Goal: Information Seeking & Learning: Understand process/instructions

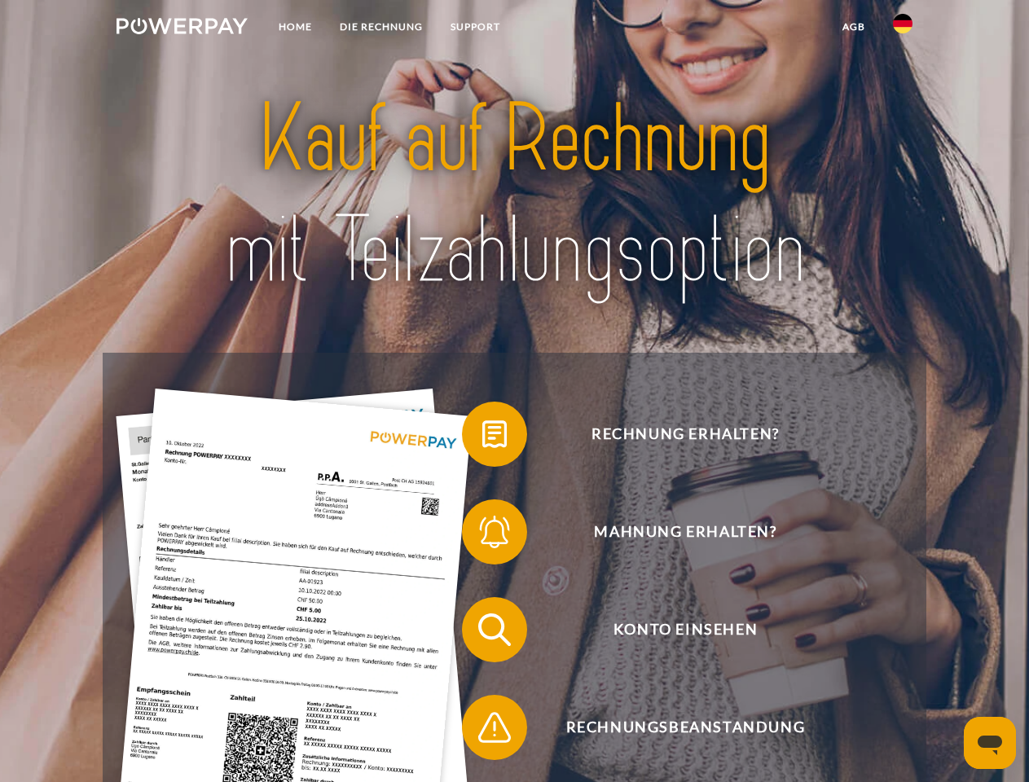
click at [182, 29] on img at bounding box center [181, 26] width 131 height 16
click at [903, 29] on img at bounding box center [903, 24] width 20 height 20
click at [853, 27] on link "agb" at bounding box center [853, 26] width 51 height 29
click at [482, 437] on span at bounding box center [469, 433] width 81 height 81
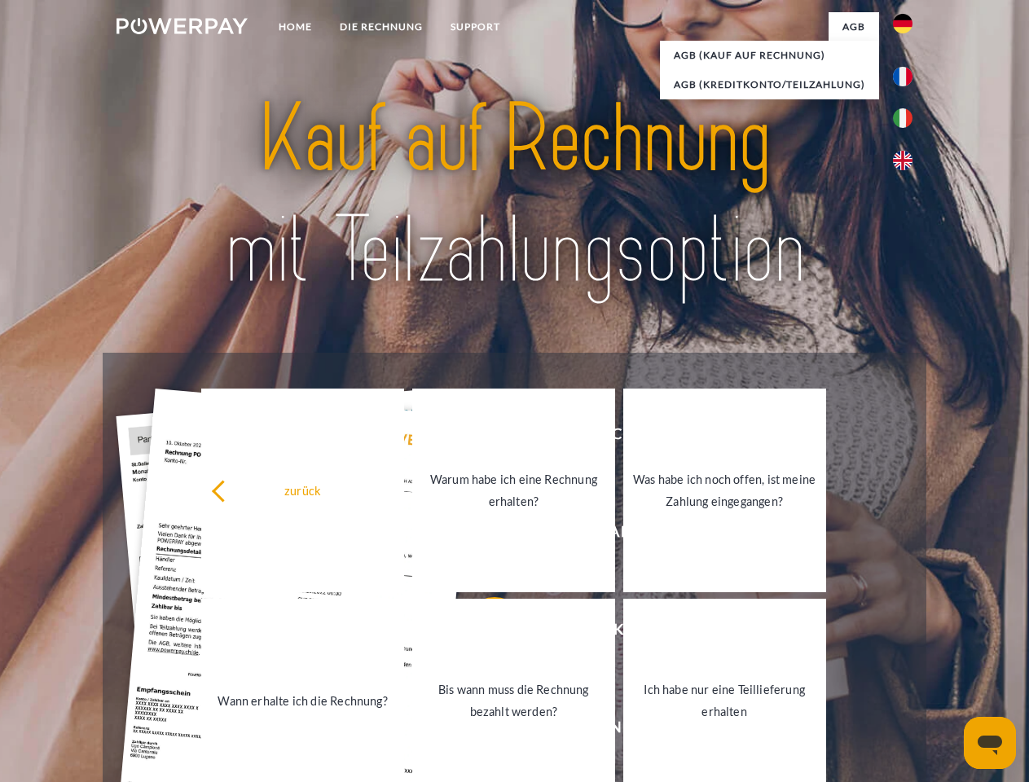
click at [482, 535] on link "Warum habe ich eine Rechnung erhalten?" at bounding box center [513, 491] width 203 height 204
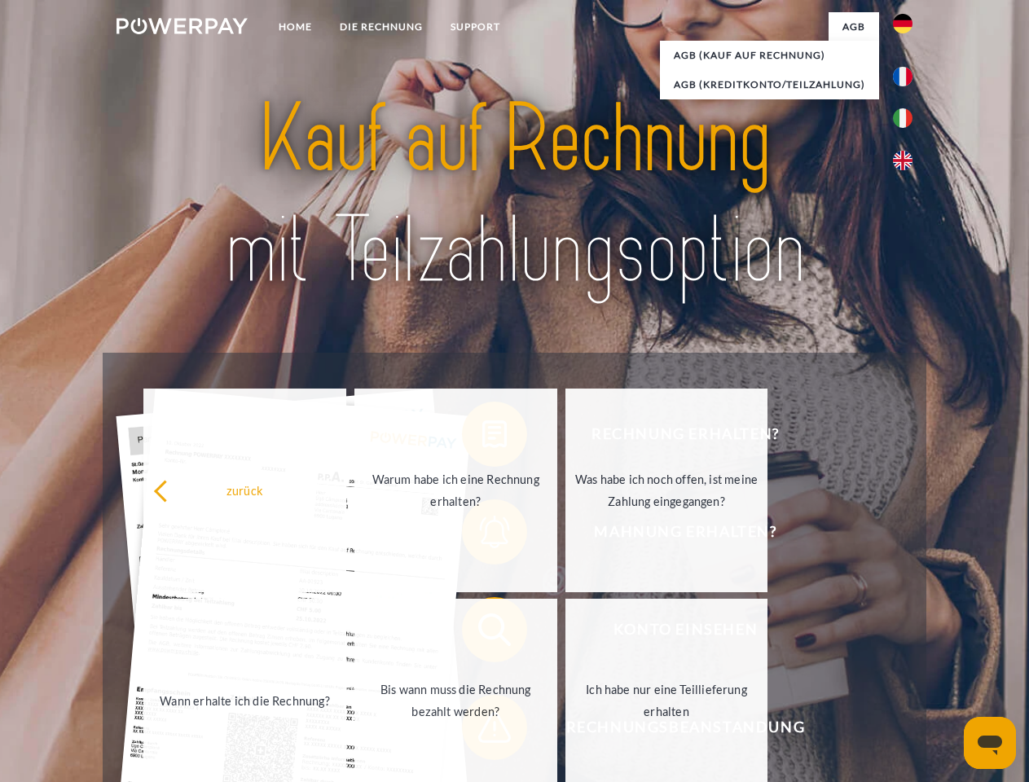
click at [482, 633] on span at bounding box center [469, 629] width 81 height 81
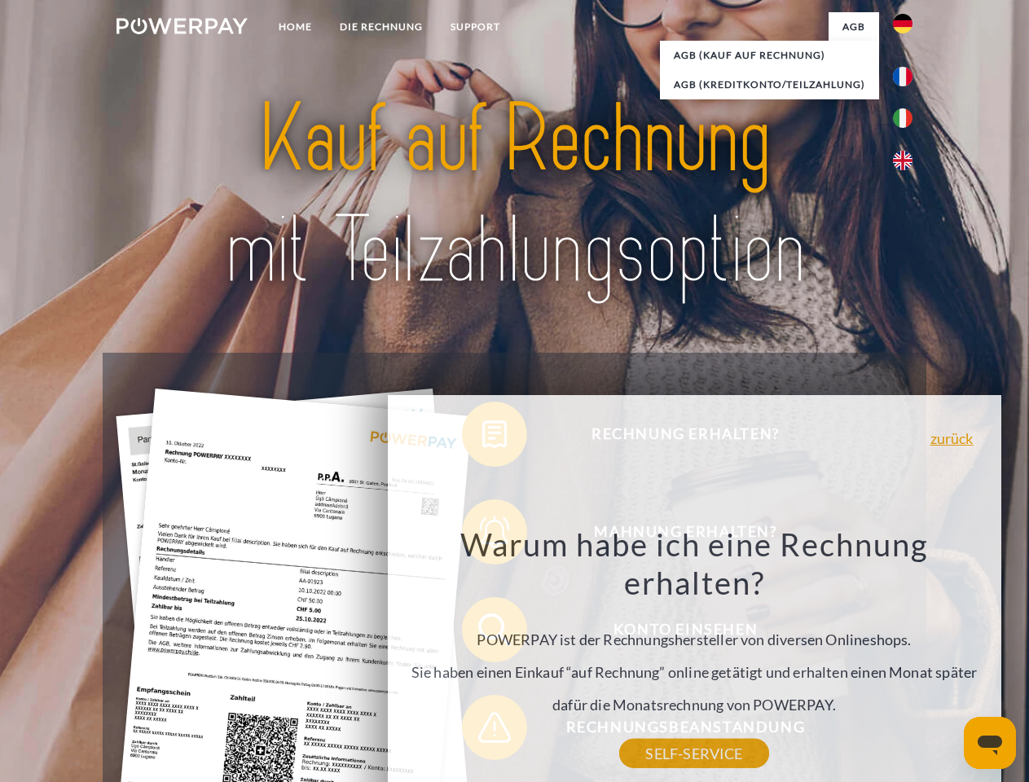
click at [482, 731] on div "Warum habe ich eine Rechnung erhalten? POWERPAY ist der Rechnungshersteller von…" at bounding box center [694, 639] width 595 height 229
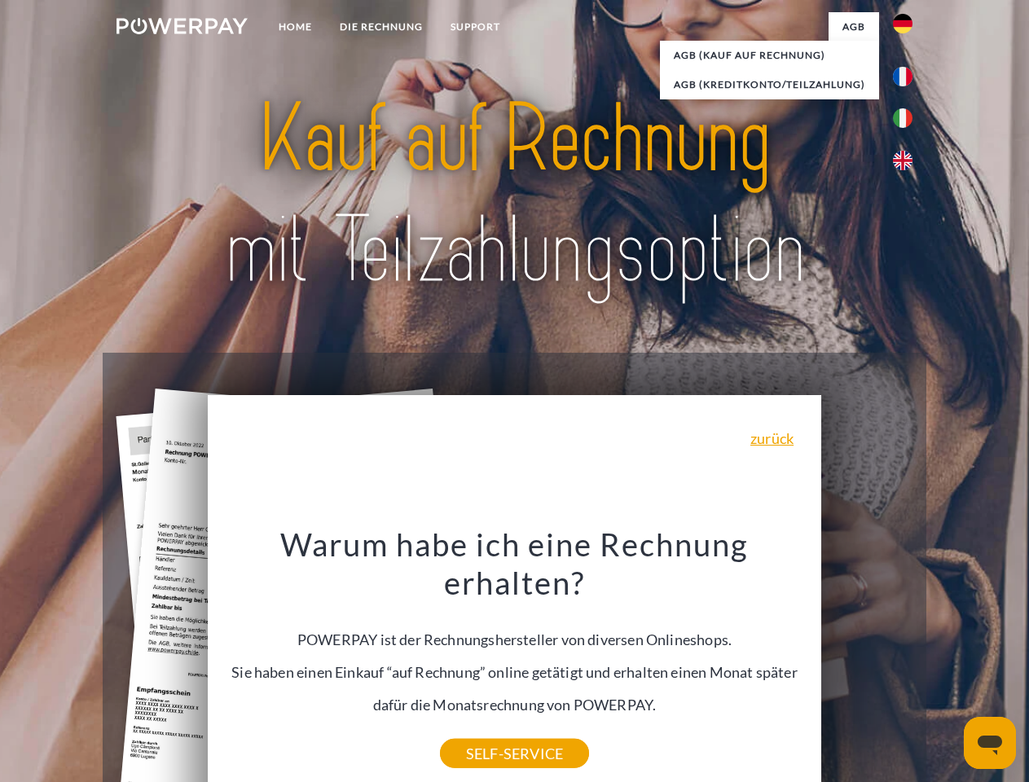
click at [990, 743] on icon "Messaging-Fenster öffnen" at bounding box center [990, 746] width 24 height 20
